Goal: Find specific page/section: Find specific page/section

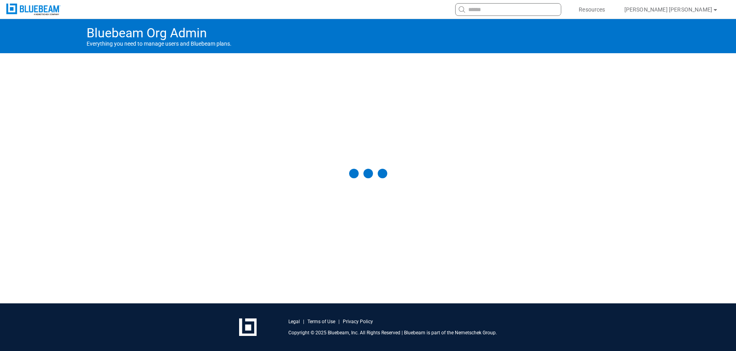
select select "**"
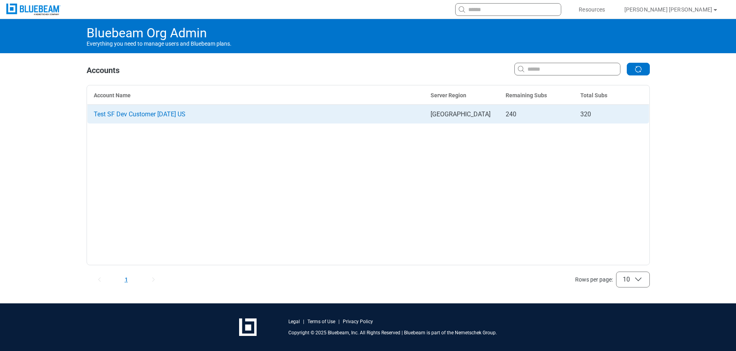
click at [175, 114] on span "Test SF Dev Customer [DATE] US" at bounding box center [140, 114] width 92 height 8
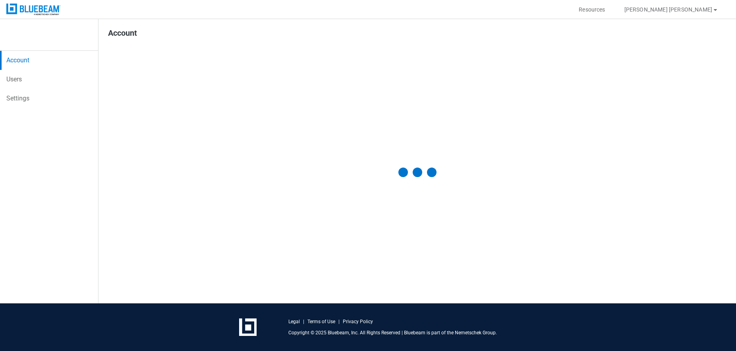
click at [48, 81] on link "Users" at bounding box center [49, 79] width 98 height 19
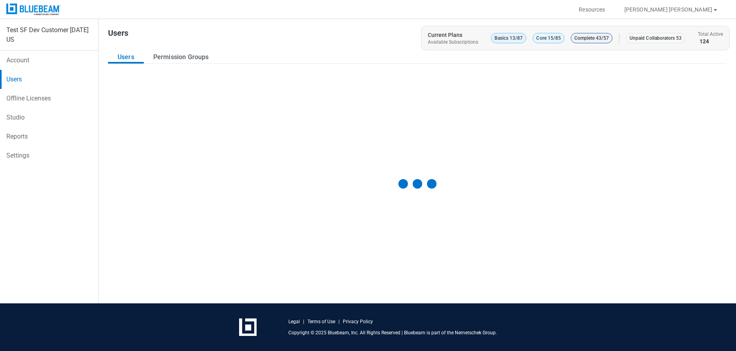
select select "**"
